Goal: Transaction & Acquisition: Purchase product/service

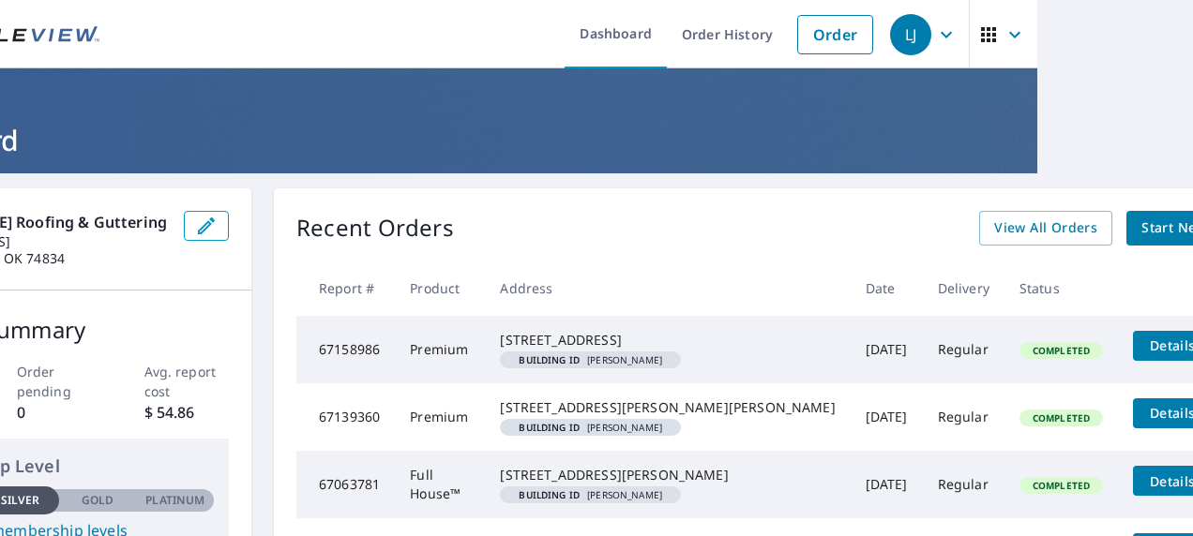
scroll to position [0, 163]
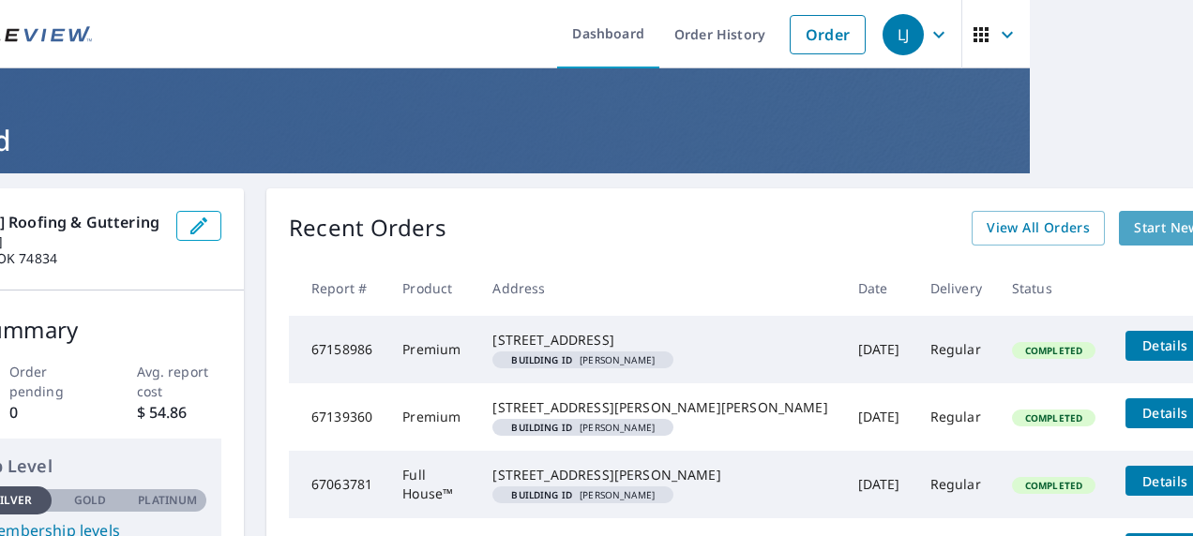
click at [1134, 226] on span "Start New Order" at bounding box center [1188, 228] width 109 height 23
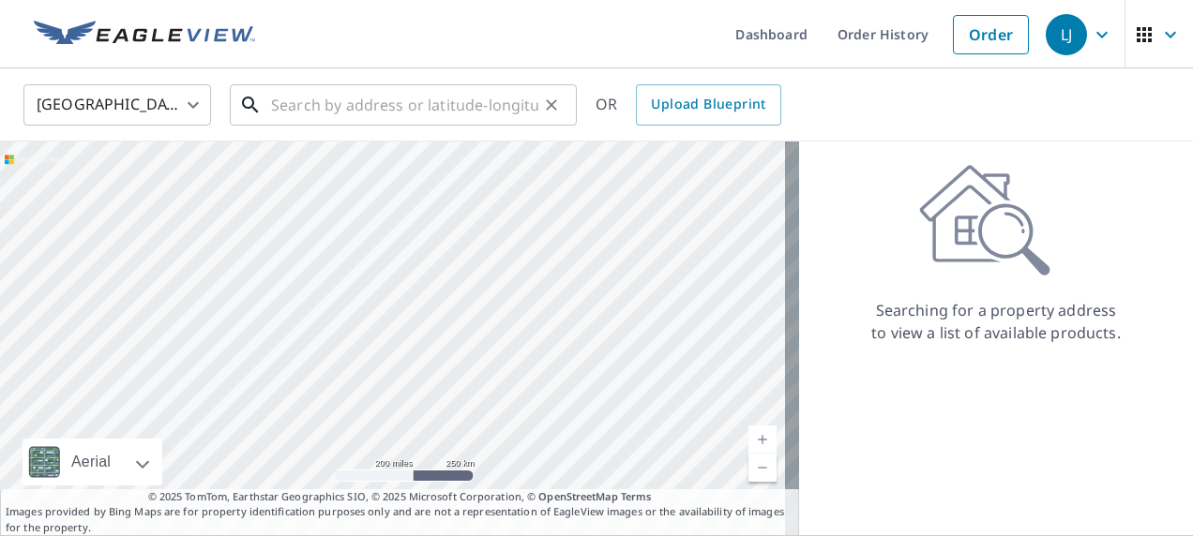
click at [306, 99] on input "text" at bounding box center [404, 105] width 267 height 53
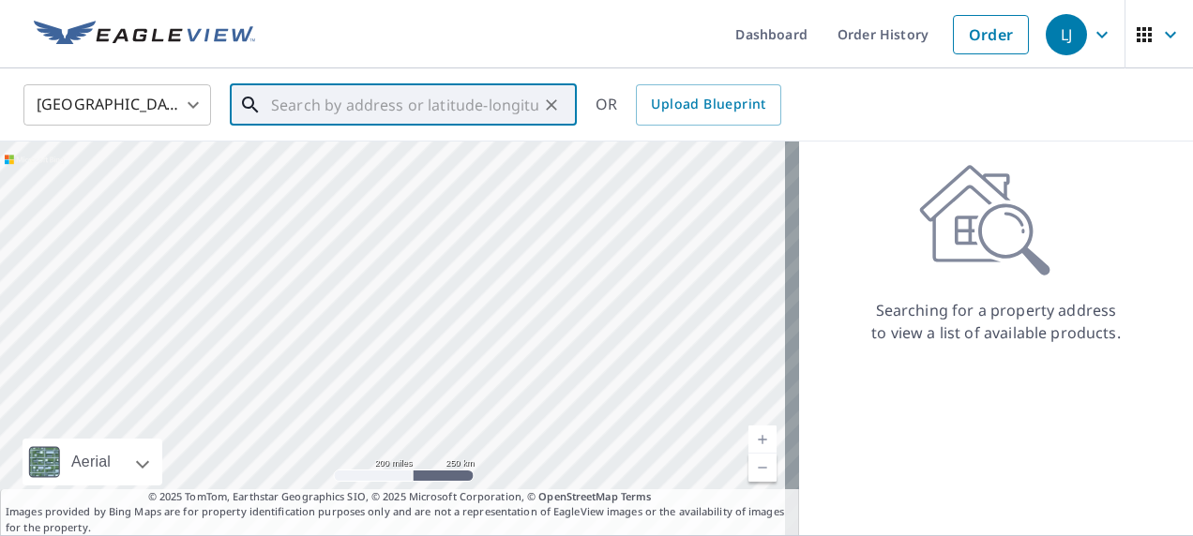
click at [280, 101] on input "text" at bounding box center [404, 105] width 267 height 53
paste input "358232 [STREET_ADDRESS][PERSON_NAME]"
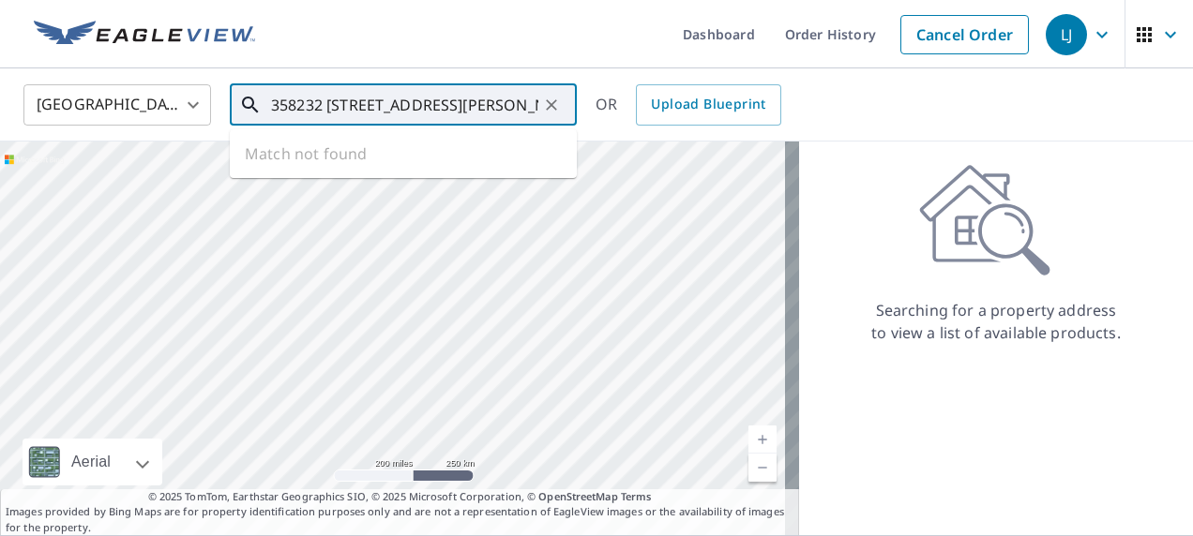
scroll to position [0, 52]
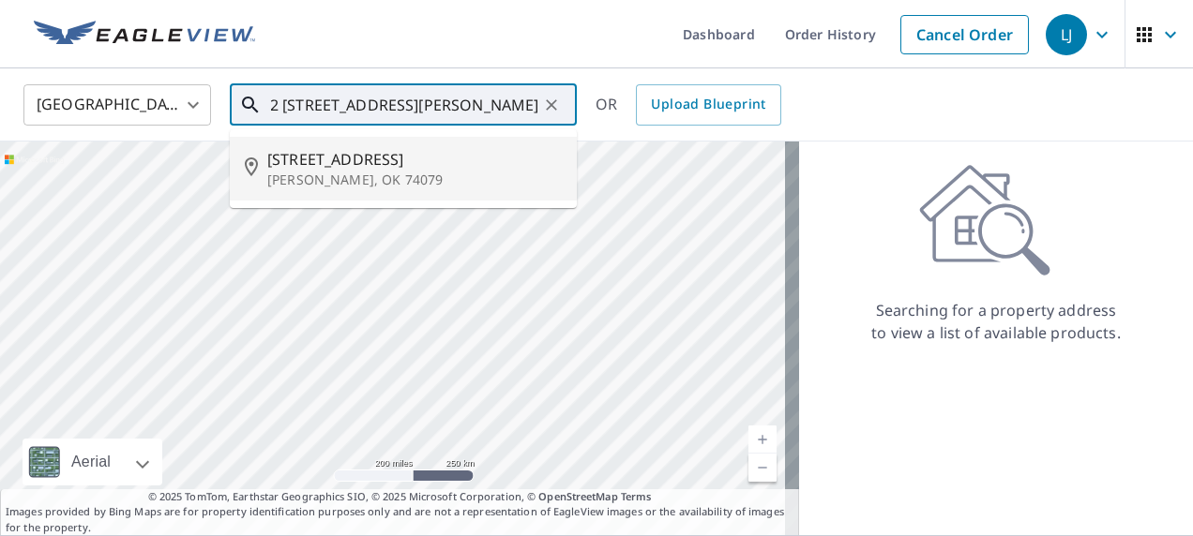
click at [339, 175] on p "[PERSON_NAME], OK 74079" at bounding box center [414, 180] width 294 height 19
type input "358232 [STREET_ADDRESS][PERSON_NAME]"
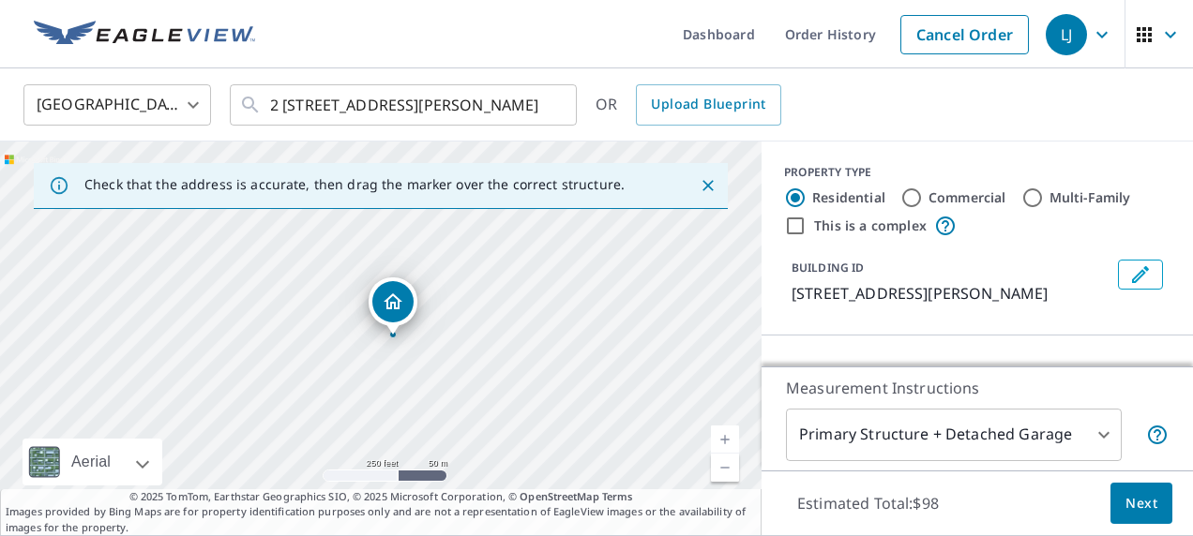
scroll to position [0, 0]
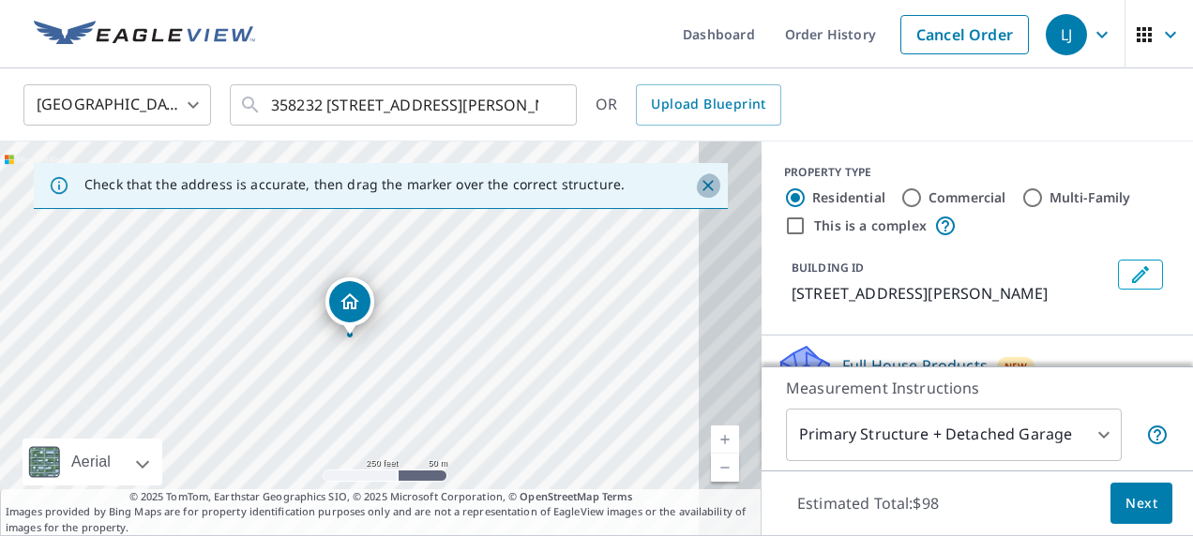
click at [698, 188] on icon "Close" at bounding box center [707, 185] width 19 height 19
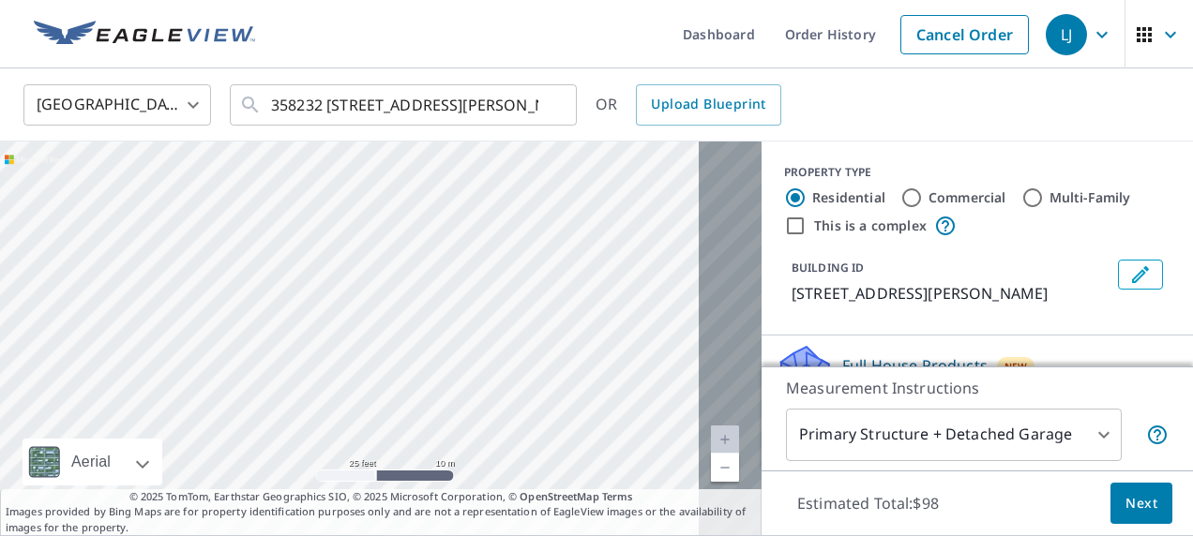
drag, startPoint x: 223, startPoint y: 345, endPoint x: 374, endPoint y: 349, distance: 151.0
click at [422, 479] on div "358232 E 820 Rd Stroud, OK 74079" at bounding box center [380, 339] width 761 height 394
drag, startPoint x: 318, startPoint y: 259, endPoint x: 419, endPoint y: 238, distance: 103.3
click at [419, 238] on div "358232 E 820 Rd Stroud, OK 74079" at bounding box center [380, 339] width 761 height 394
drag, startPoint x: 488, startPoint y: 330, endPoint x: 394, endPoint y: 413, distance: 124.9
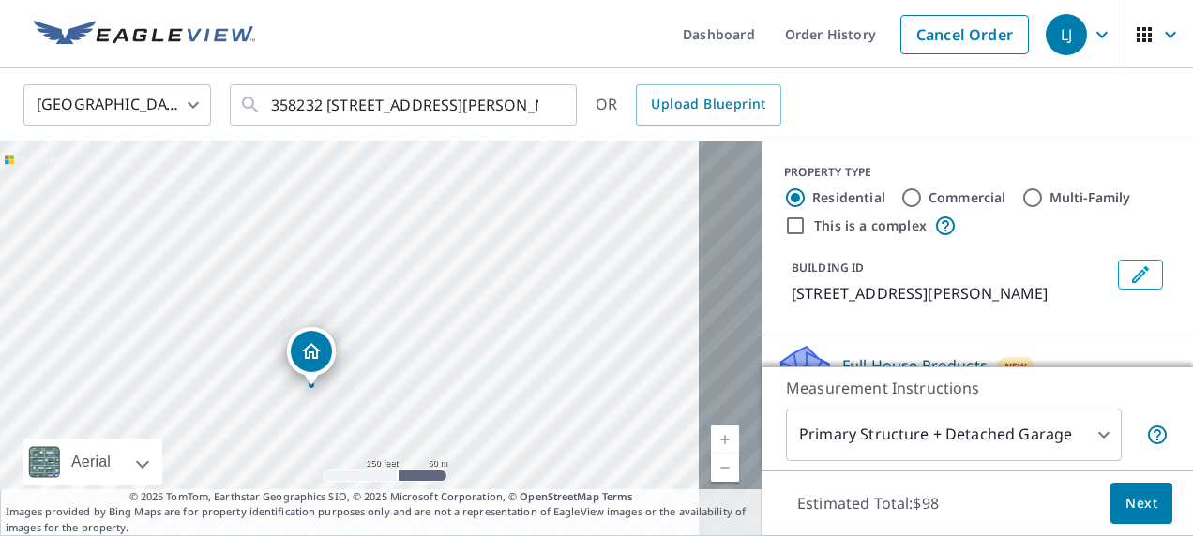
click at [394, 413] on div "358232 E 820 Rd Stroud, OK 74079" at bounding box center [380, 339] width 761 height 394
drag, startPoint x: 146, startPoint y: 338, endPoint x: 334, endPoint y: 373, distance: 190.7
click at [334, 373] on div "358232 E 820 Rd Stroud, OK 74079" at bounding box center [380, 339] width 761 height 394
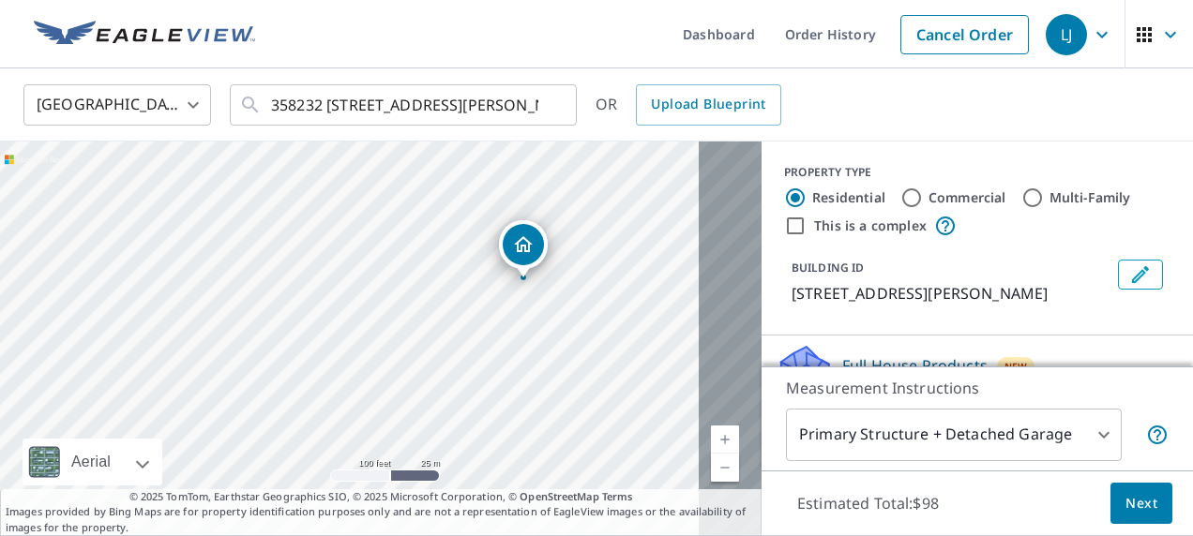
drag, startPoint x: 571, startPoint y: 326, endPoint x: 529, endPoint y: 240, distance: 96.0
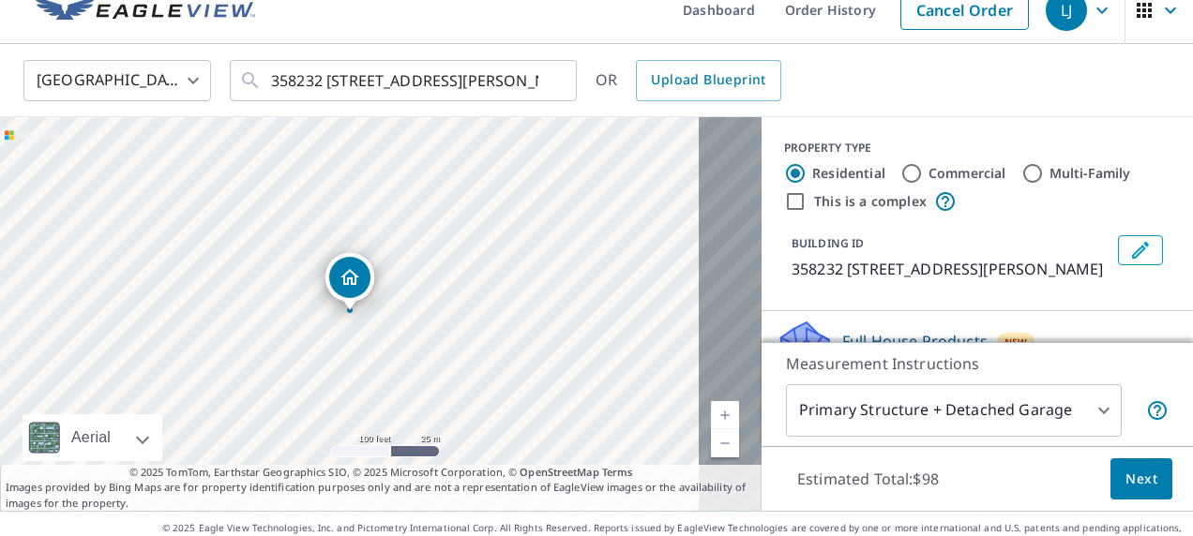
scroll to position [47, 0]
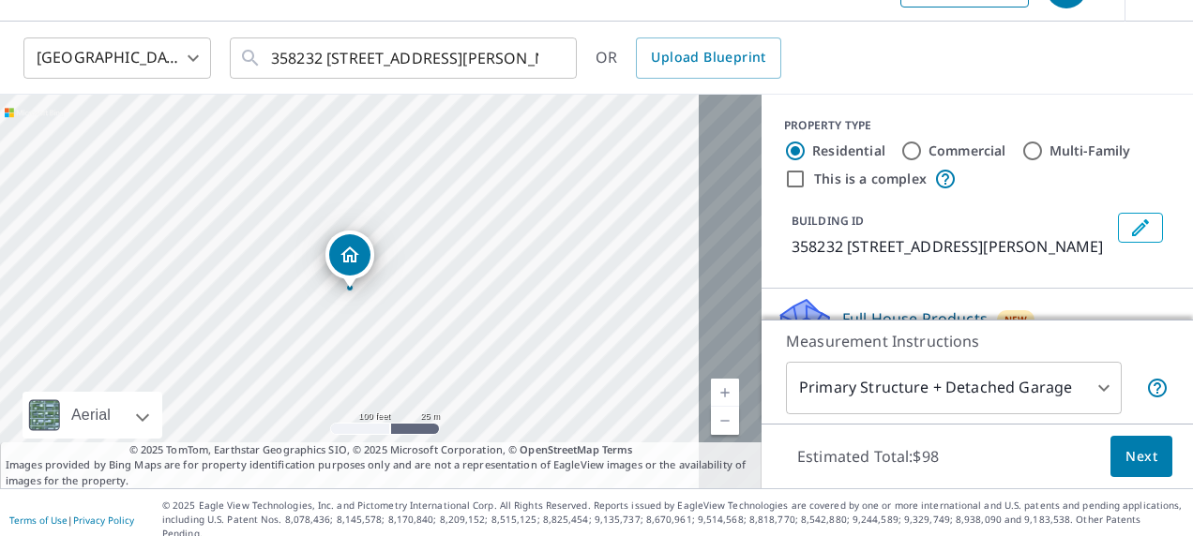
click at [1083, 381] on body "LJ LJ Dashboard Order History Cancel Order LJ United States US ​ 358232 E 820 R…" at bounding box center [596, 268] width 1193 height 536
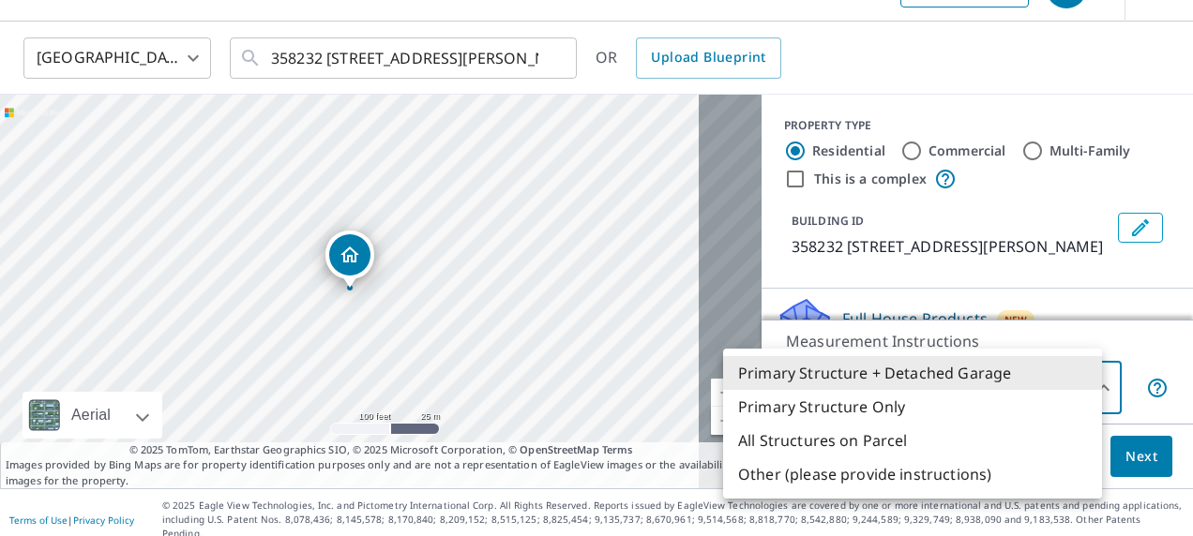
click at [382, 282] on div at bounding box center [596, 268] width 1193 height 536
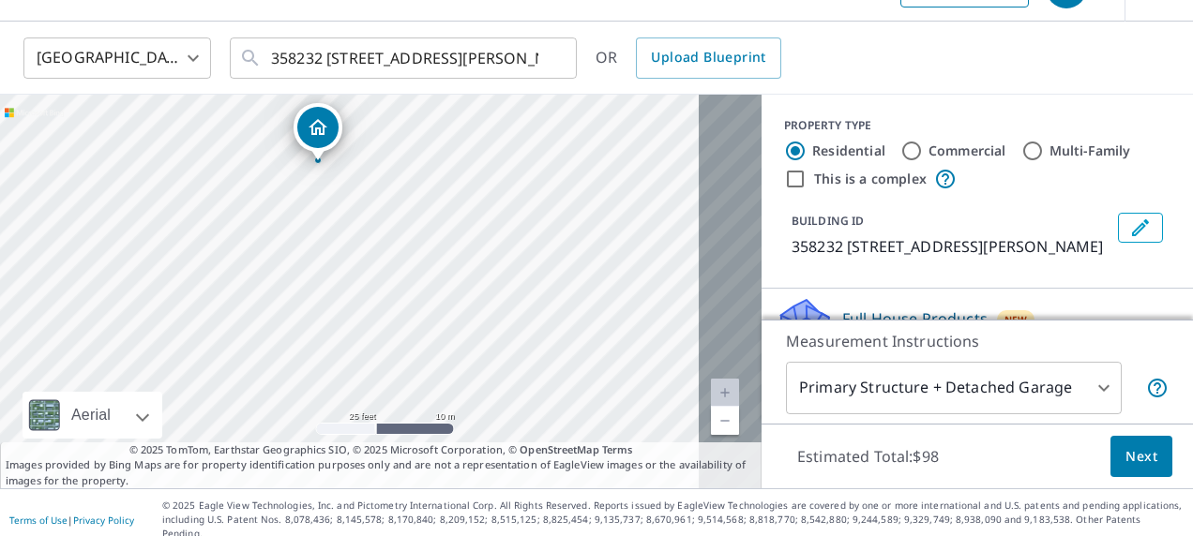
drag, startPoint x: 279, startPoint y: 214, endPoint x: 339, endPoint y: 108, distance: 121.8
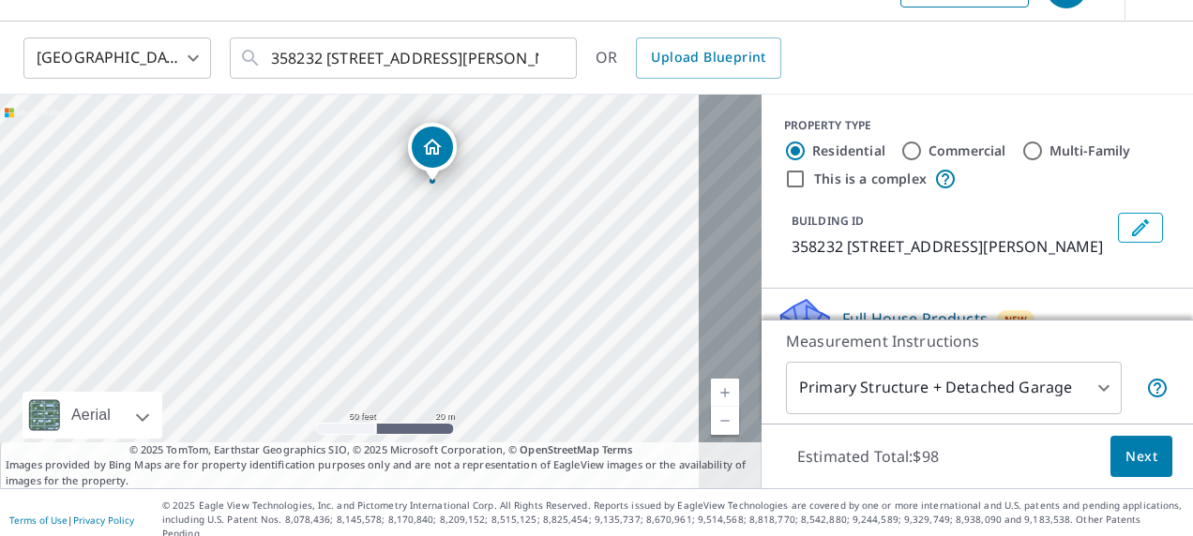
drag, startPoint x: 401, startPoint y: 376, endPoint x: 458, endPoint y: 268, distance: 121.6
click at [458, 268] on div "358232 E 820 Rd Stroud, OK 74079-7986" at bounding box center [380, 292] width 761 height 394
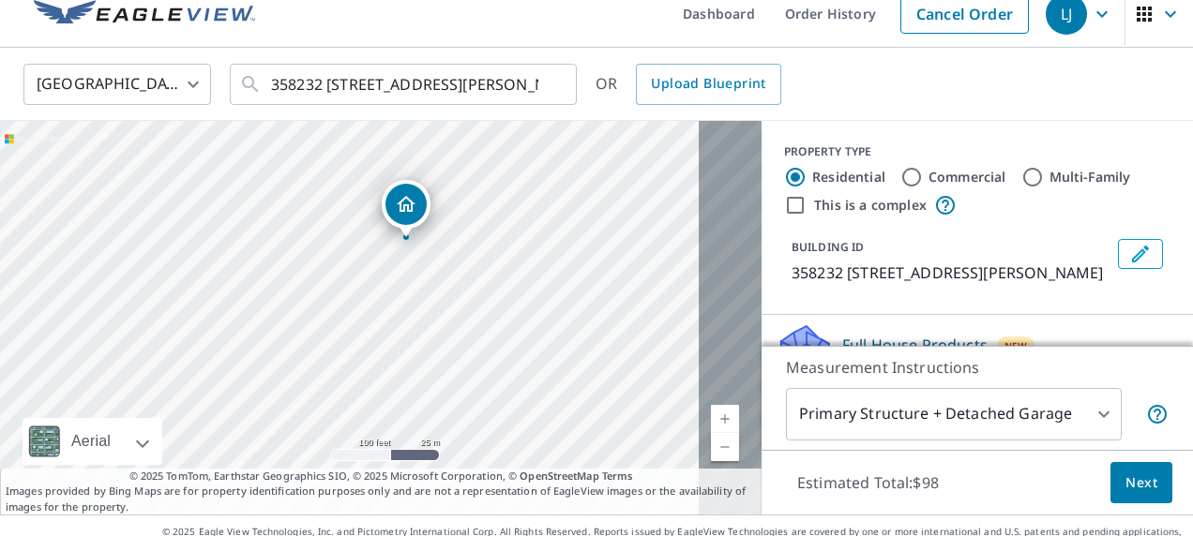
scroll to position [0, 0]
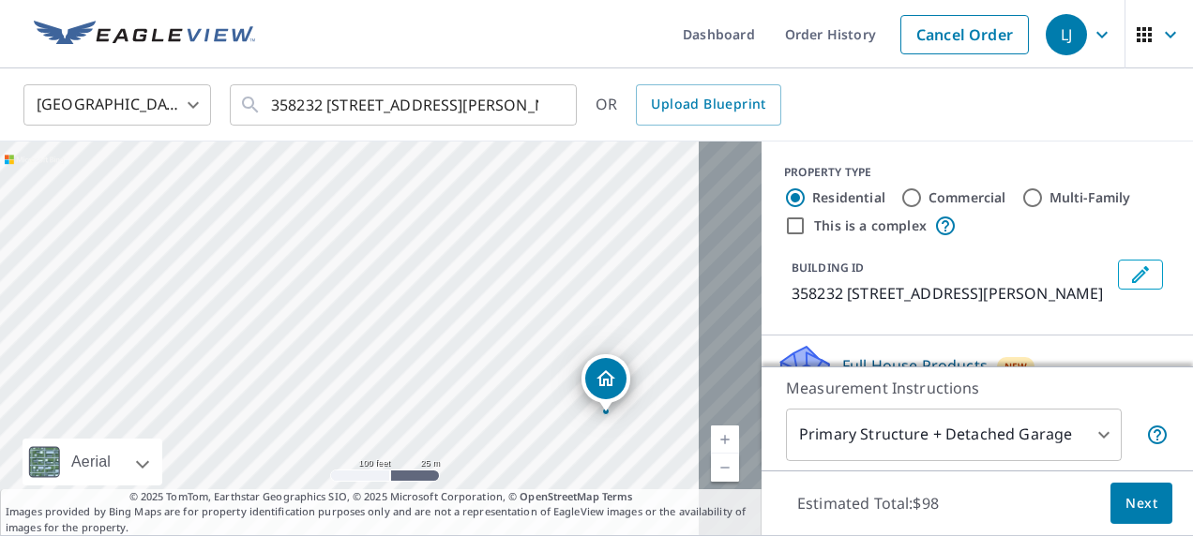
drag, startPoint x: 574, startPoint y: 259, endPoint x: 600, endPoint y: 377, distance: 121.0
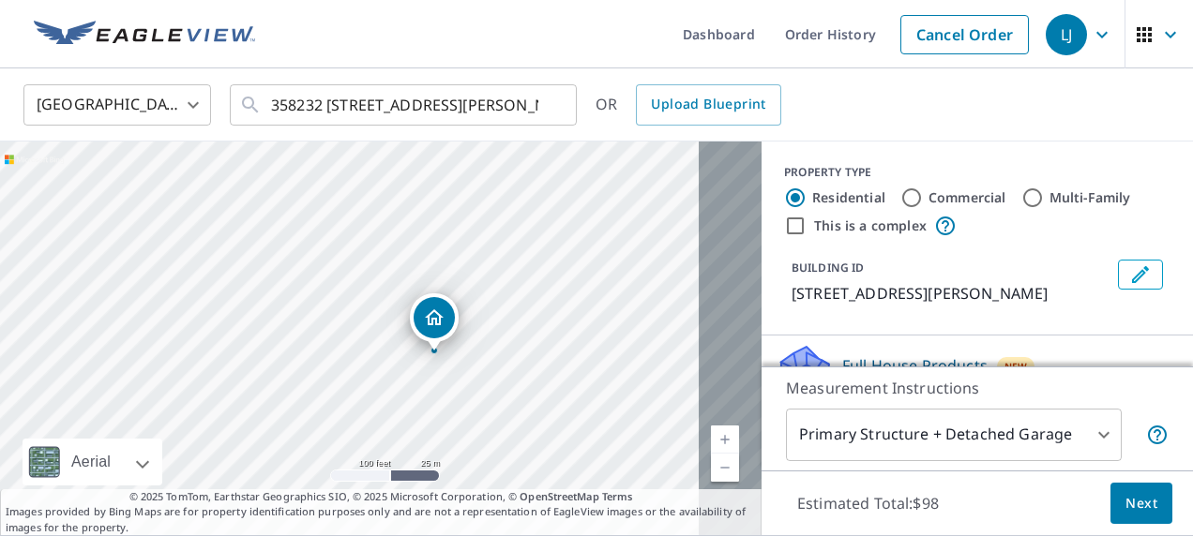
drag, startPoint x: 347, startPoint y: 294, endPoint x: 478, endPoint y: 319, distance: 133.5
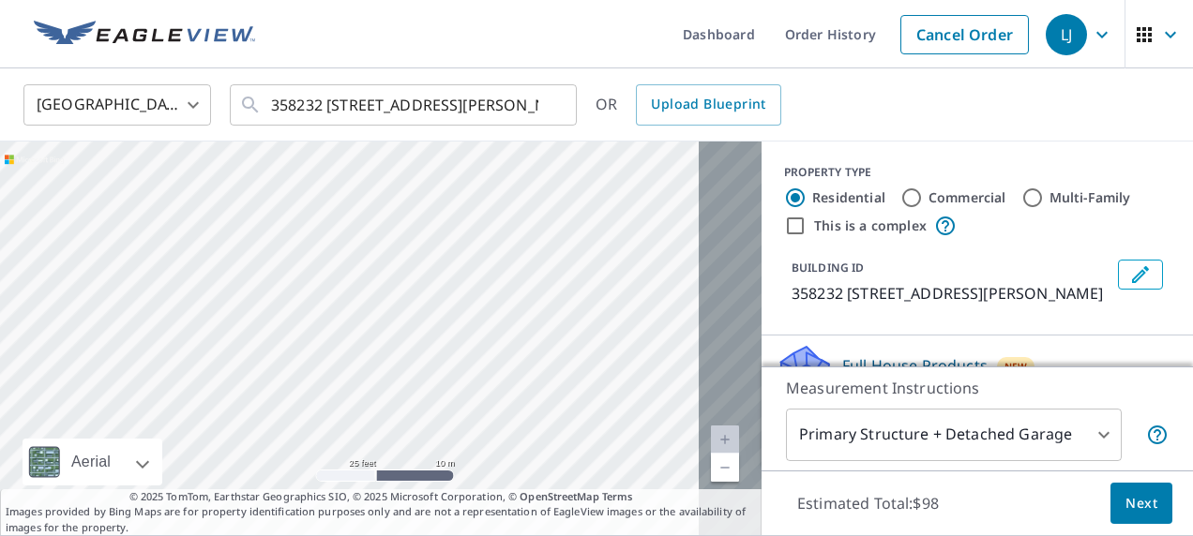
drag, startPoint x: 325, startPoint y: 368, endPoint x: 324, endPoint y: 304, distance: 63.8
click at [324, 304] on div "358232 E 820 Rd Stroud, OK 74079-7986" at bounding box center [380, 339] width 761 height 394
drag, startPoint x: 368, startPoint y: 435, endPoint x: 329, endPoint y: 517, distance: 90.6
click at [330, 517] on div "358232 E 820 Rd Stroud, OK 74079-7986 Aerial Road A standard road map Aerial A …" at bounding box center [380, 339] width 761 height 394
drag, startPoint x: 508, startPoint y: 358, endPoint x: 448, endPoint y: 353, distance: 60.3
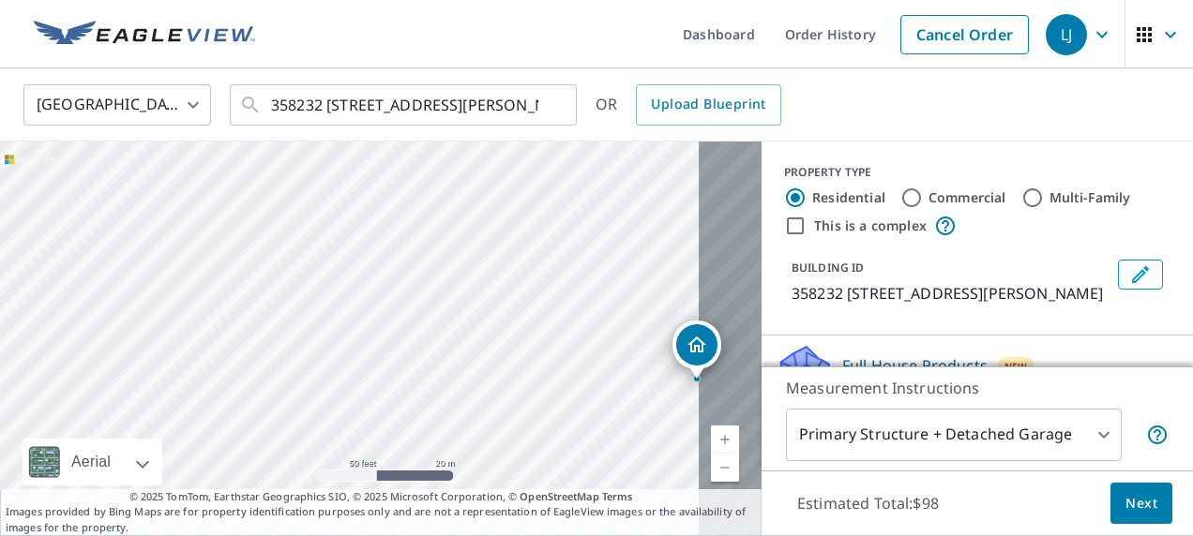
click at [450, 354] on div "358232 E 820 Rd Stroud, OK 74079-7986" at bounding box center [380, 339] width 761 height 394
drag, startPoint x: 683, startPoint y: 339, endPoint x: 420, endPoint y: 279, distance: 269.3
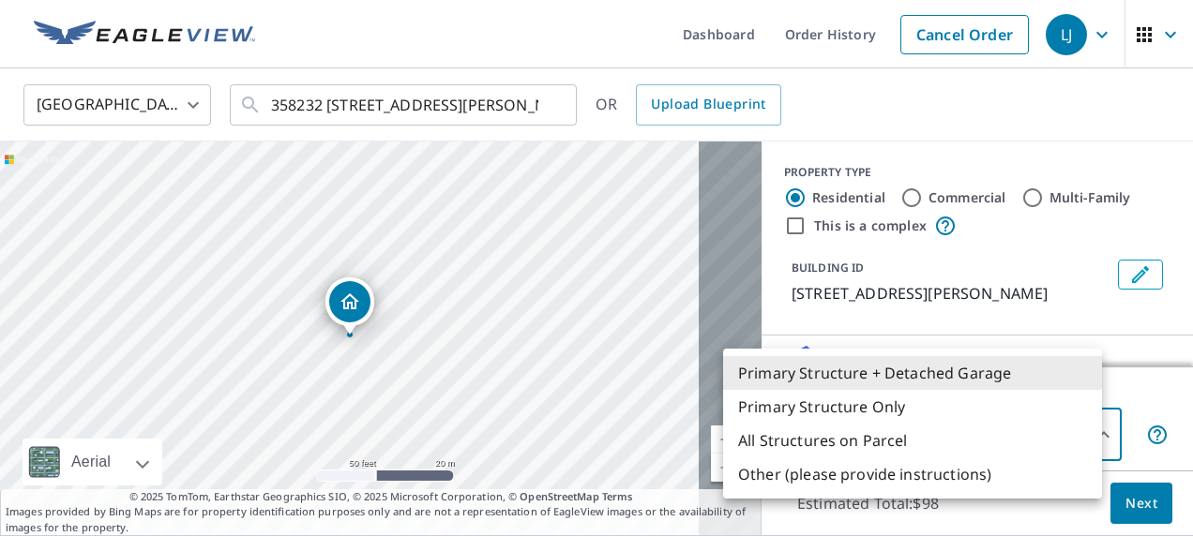
click at [1080, 428] on body "LJ LJ Dashboard Order History Cancel Order LJ United States US ​ 358232 E 820 R…" at bounding box center [596, 268] width 1193 height 536
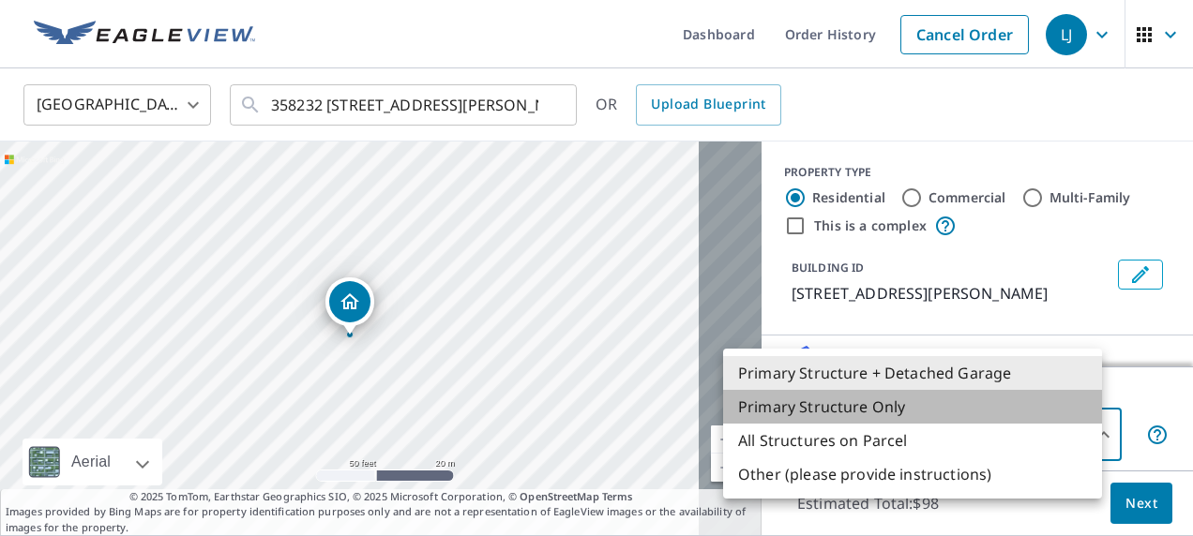
click at [968, 420] on li "Primary Structure Only" at bounding box center [912, 407] width 379 height 34
type input "2"
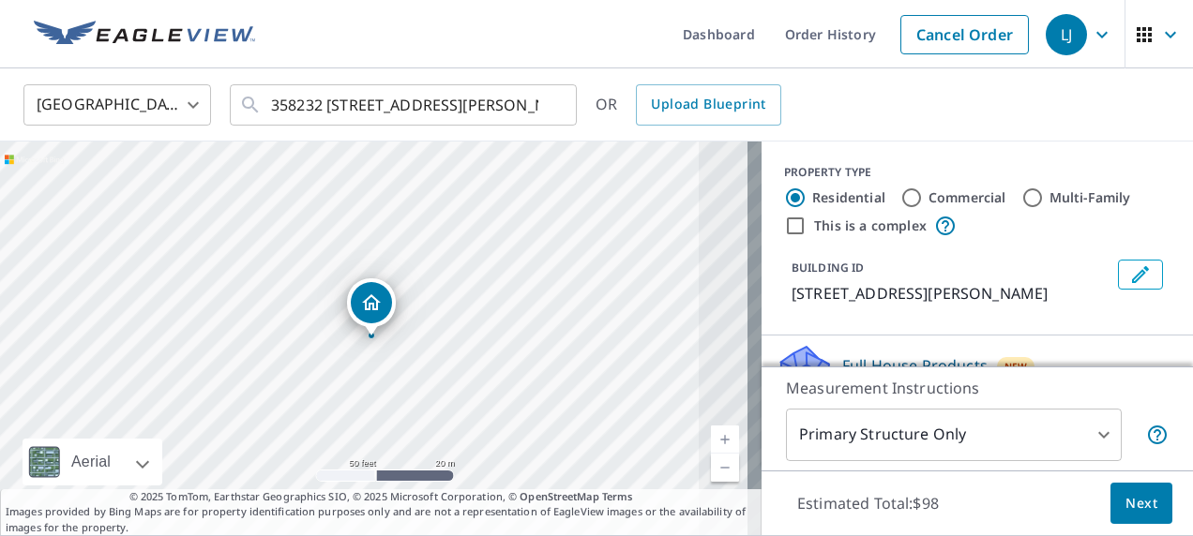
drag, startPoint x: 351, startPoint y: 307, endPoint x: 372, endPoint y: 308, distance: 21.6
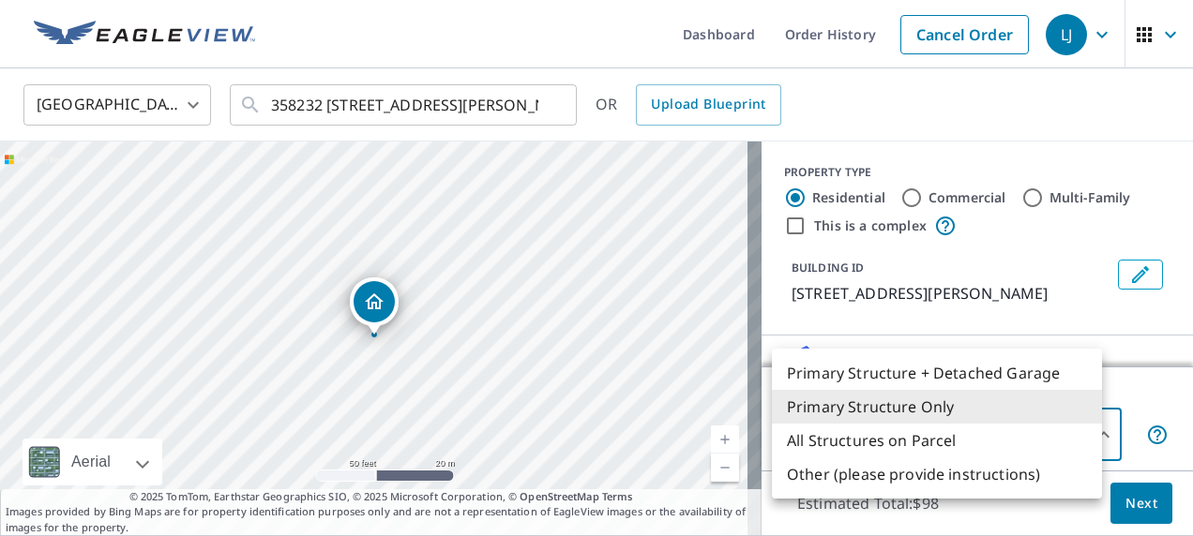
click at [1082, 424] on body "LJ LJ Dashboard Order History Cancel Order LJ United States US ​ 358232 E 820 R…" at bounding box center [596, 268] width 1193 height 536
click at [1065, 298] on div at bounding box center [596, 268] width 1193 height 536
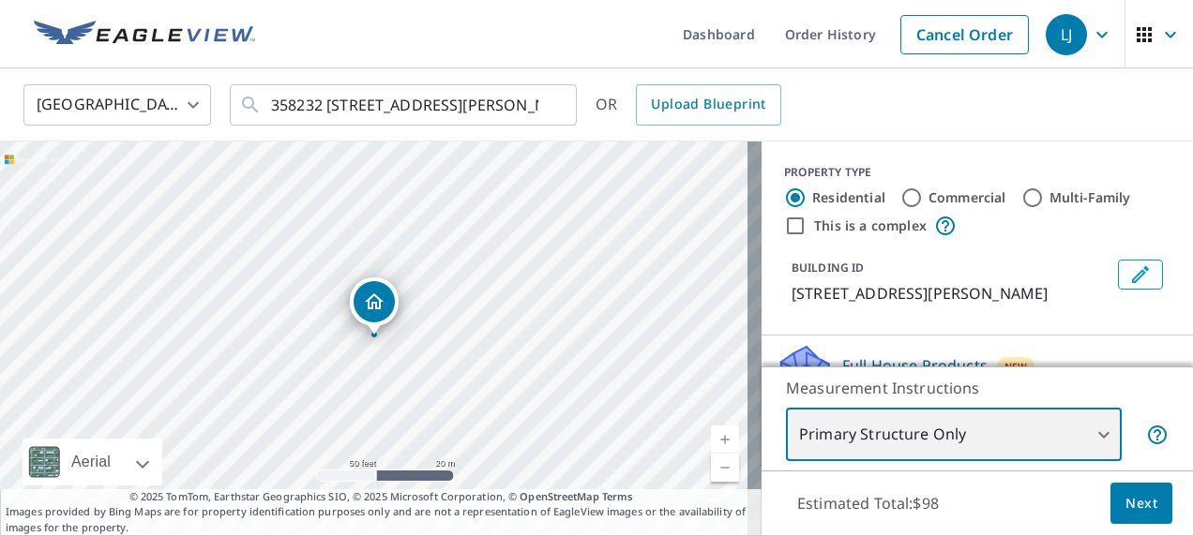
scroll to position [47, 0]
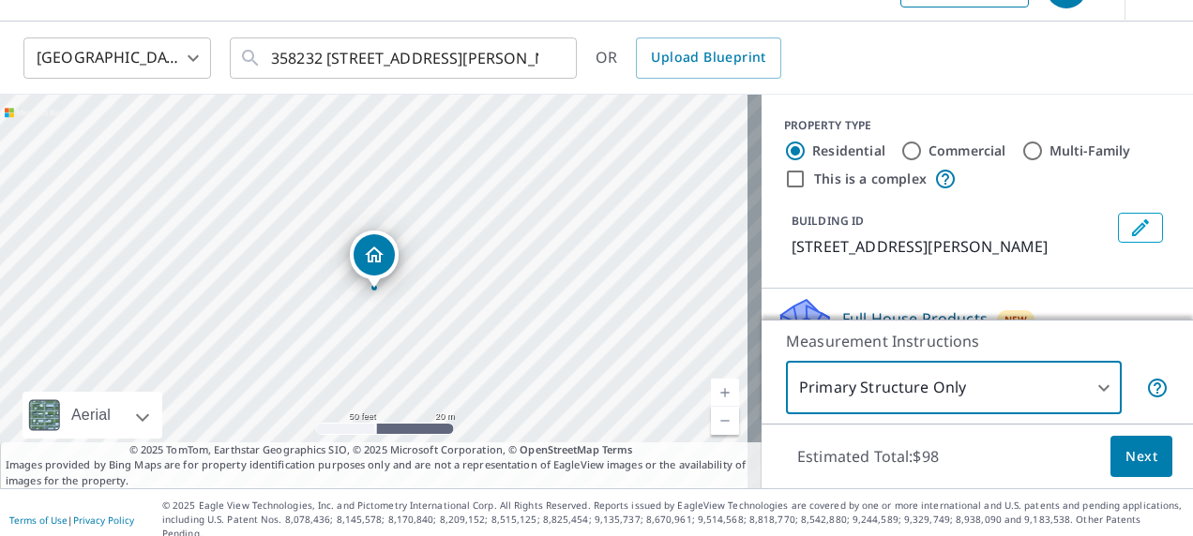
click at [1125, 452] on span "Next" at bounding box center [1141, 456] width 32 height 23
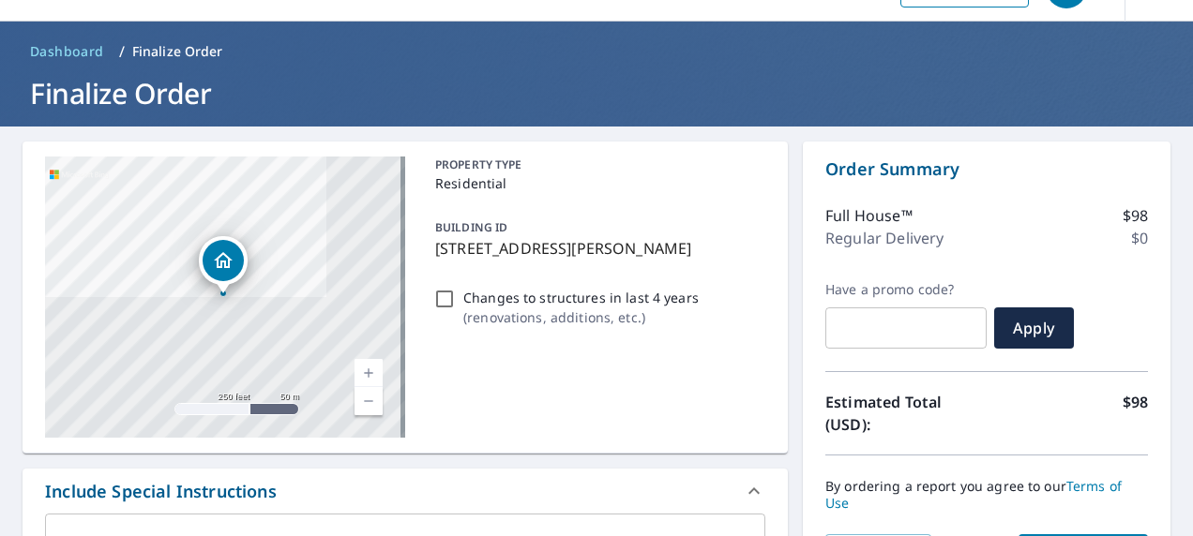
scroll to position [141, 0]
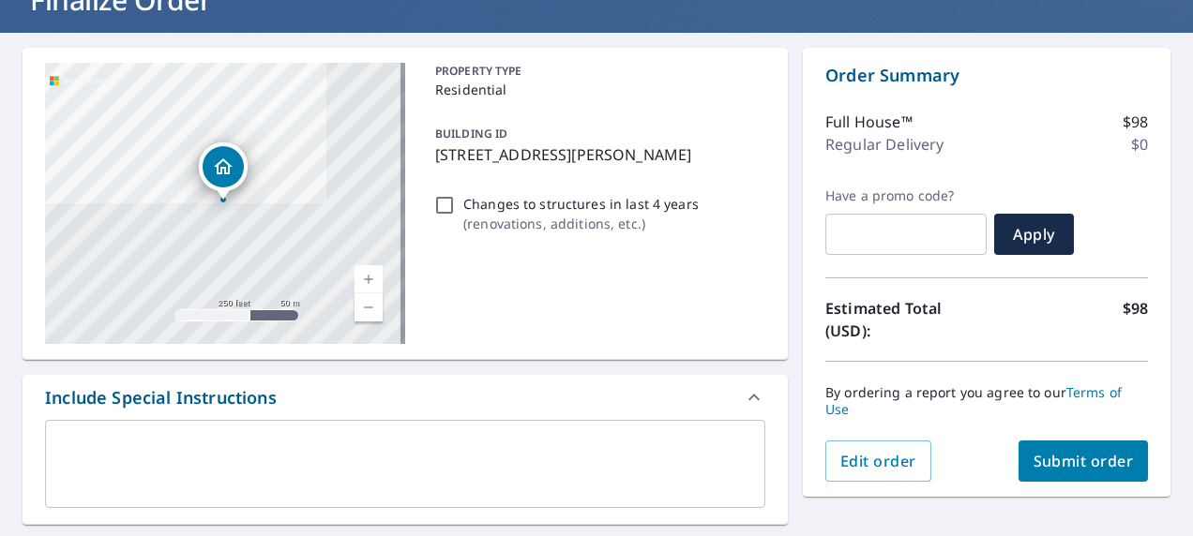
click at [1046, 459] on span "Submit order" at bounding box center [1083, 461] width 100 height 21
